Goal: Information Seeking & Learning: Check status

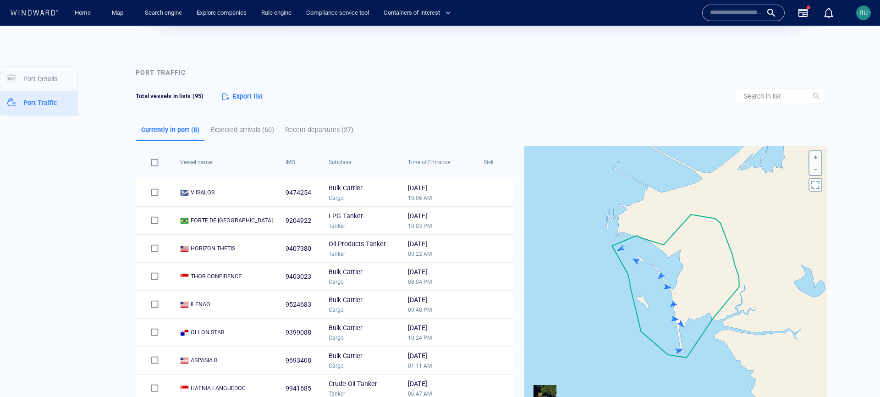
scroll to position [163, 0]
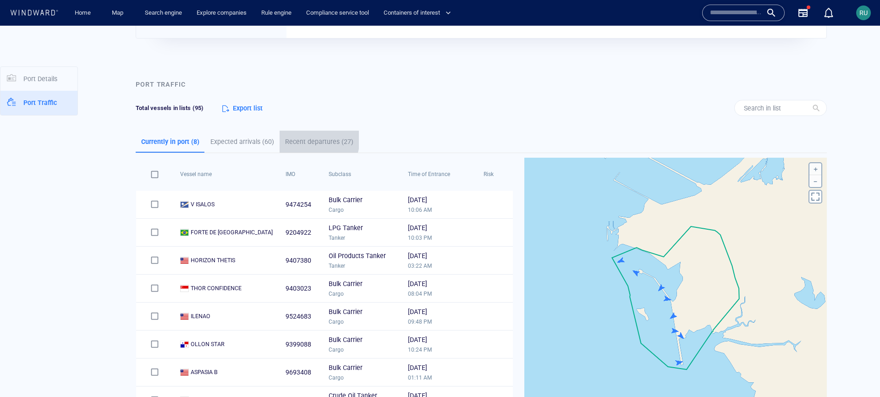
click at [310, 139] on p "Recent departures (27)" at bounding box center [319, 141] width 68 height 11
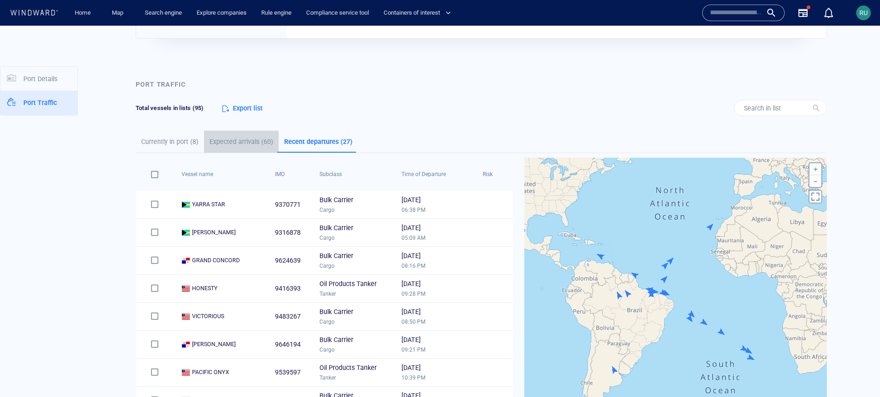
click at [254, 144] on p "Expected arrivals (60)" at bounding box center [241, 141] width 64 height 11
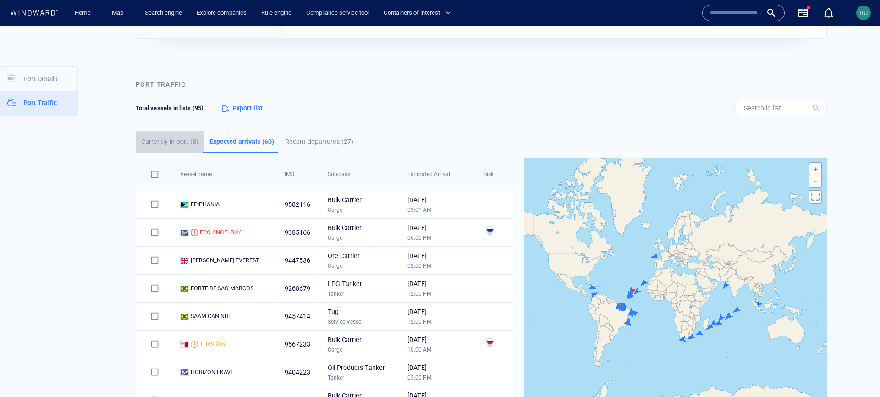
click at [174, 141] on p "Currently in port (8)" at bounding box center [169, 141] width 57 height 11
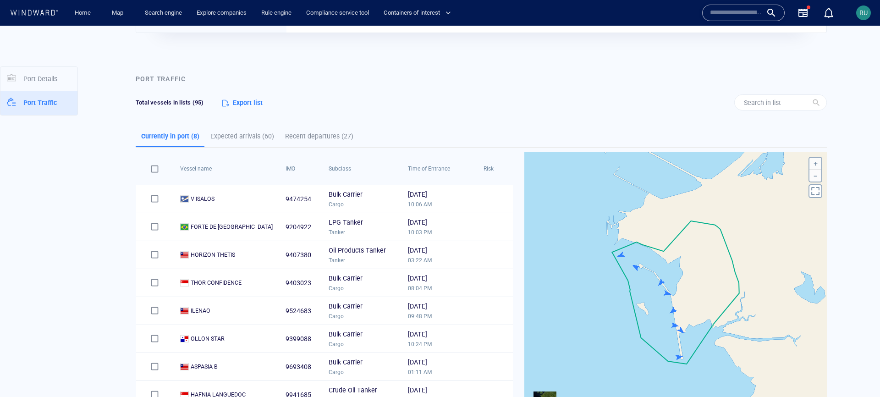
scroll to position [170, 0]
click at [242, 134] on p "Expected arrivals (60)" at bounding box center [242, 134] width 64 height 11
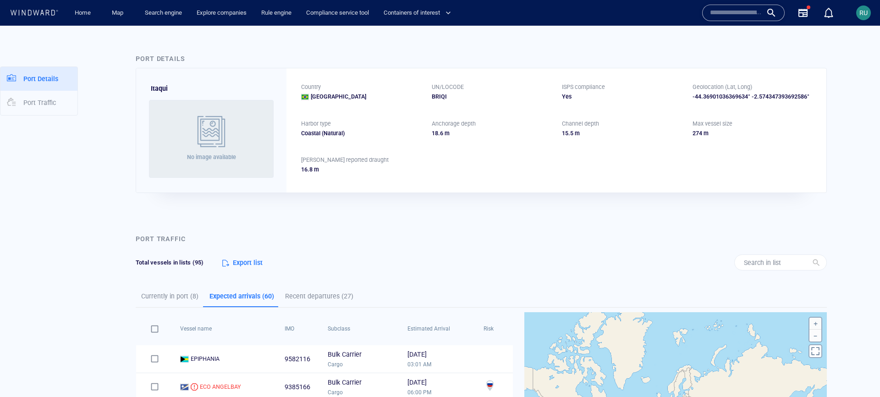
scroll to position [0, 0]
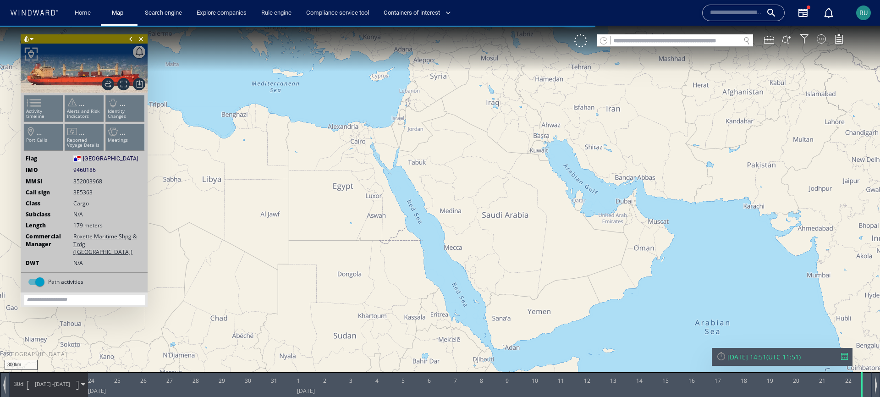
click at [649, 38] on input "text" at bounding box center [676, 41] width 130 height 12
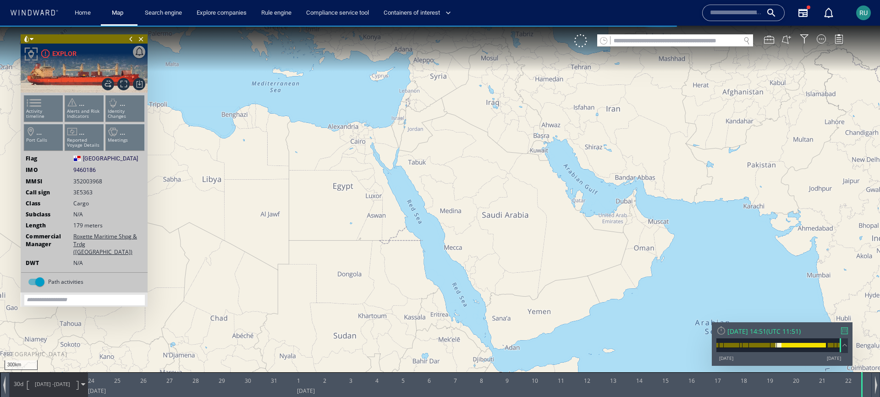
paste input "*******"
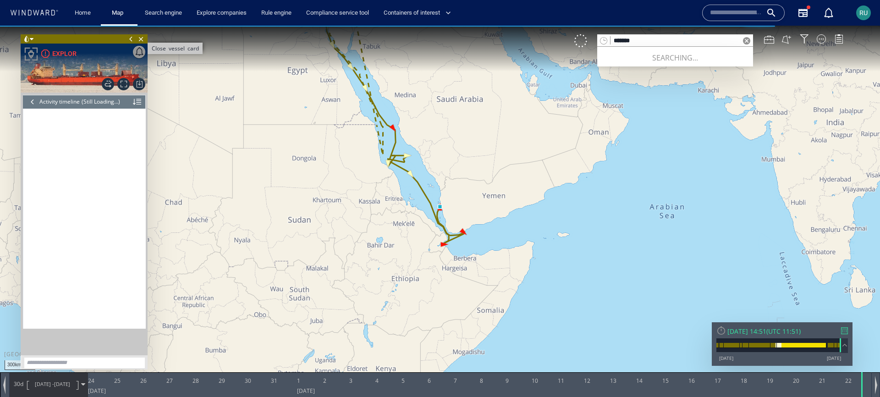
scroll to position [1721, 0]
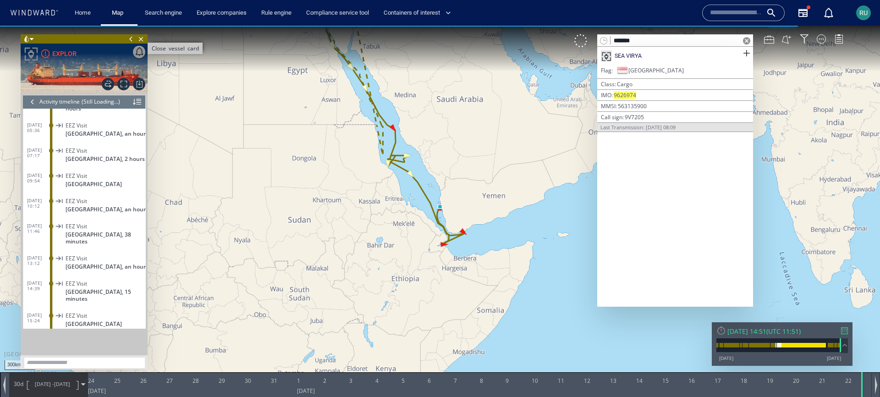
type input "*******"
click at [140, 39] on span "Close vessel card" at bounding box center [141, 38] width 10 height 9
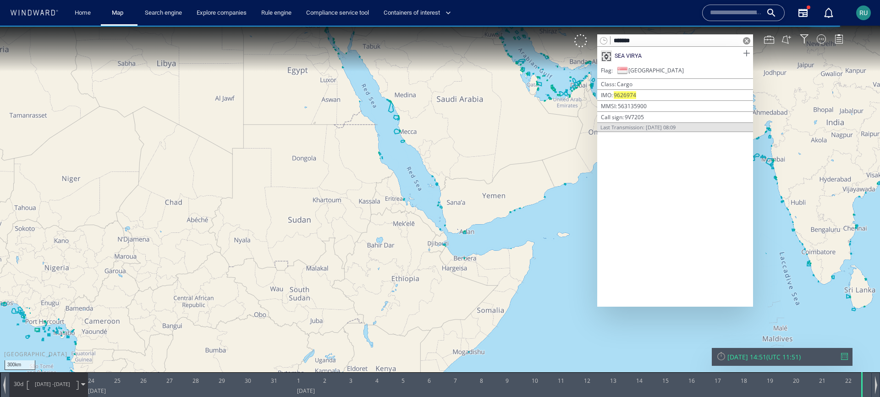
click at [750, 52] on span at bounding box center [746, 53] width 11 height 11
